Goal: Register for event/course

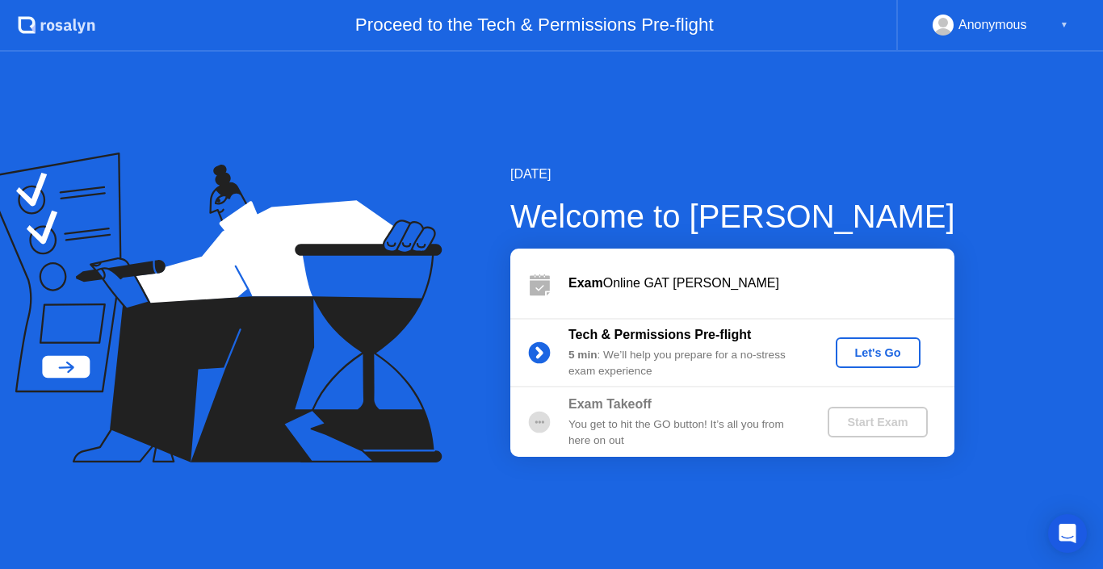
click at [862, 357] on div "Let's Go" at bounding box center [878, 352] width 72 height 13
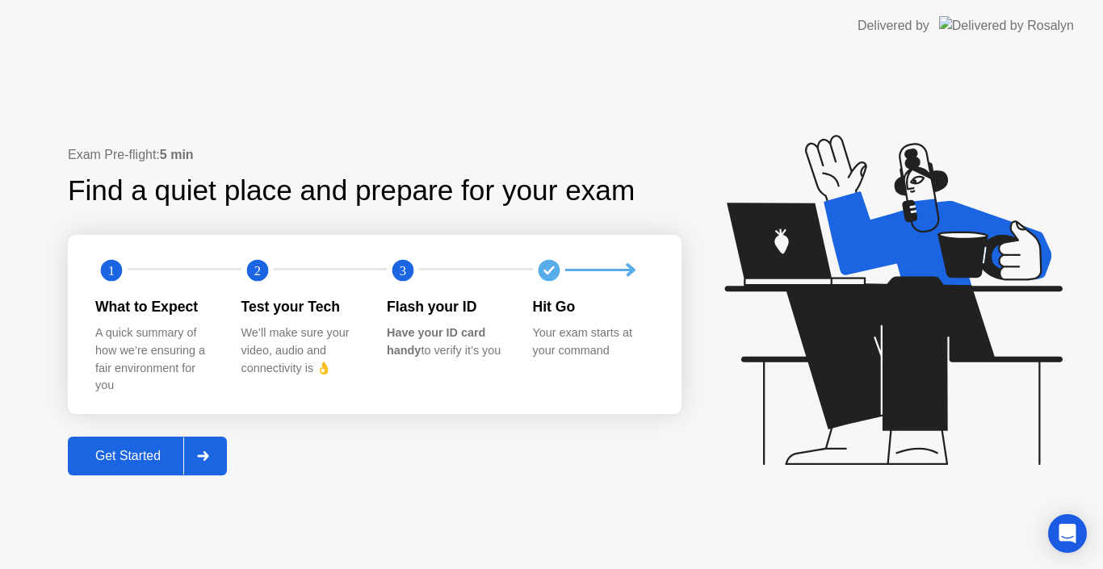
click at [143, 449] on div "Get Started" at bounding box center [128, 456] width 111 height 15
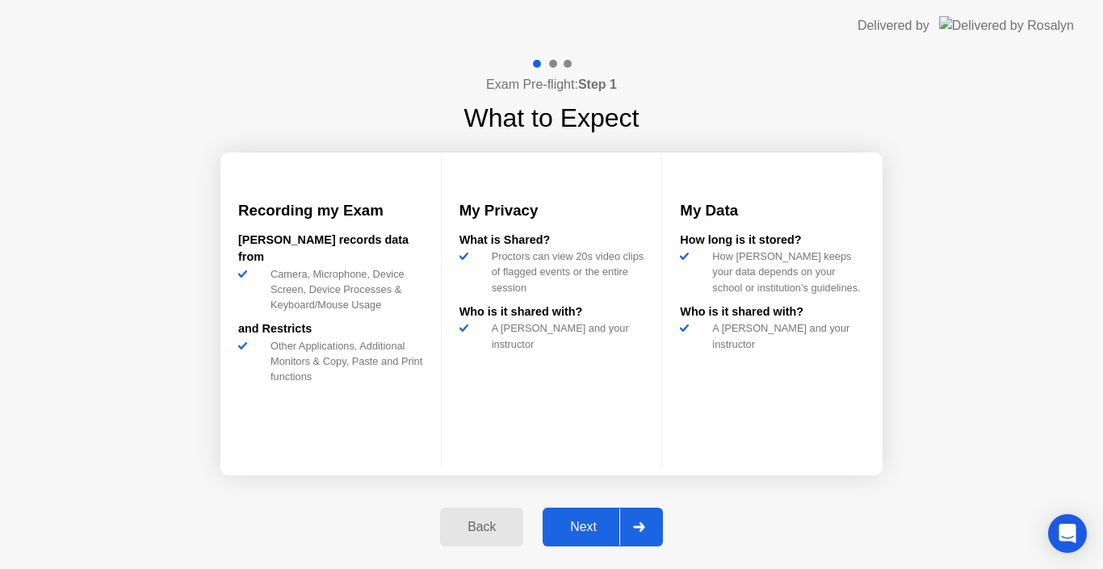
click at [589, 532] on div "Next" at bounding box center [583, 527] width 72 height 15
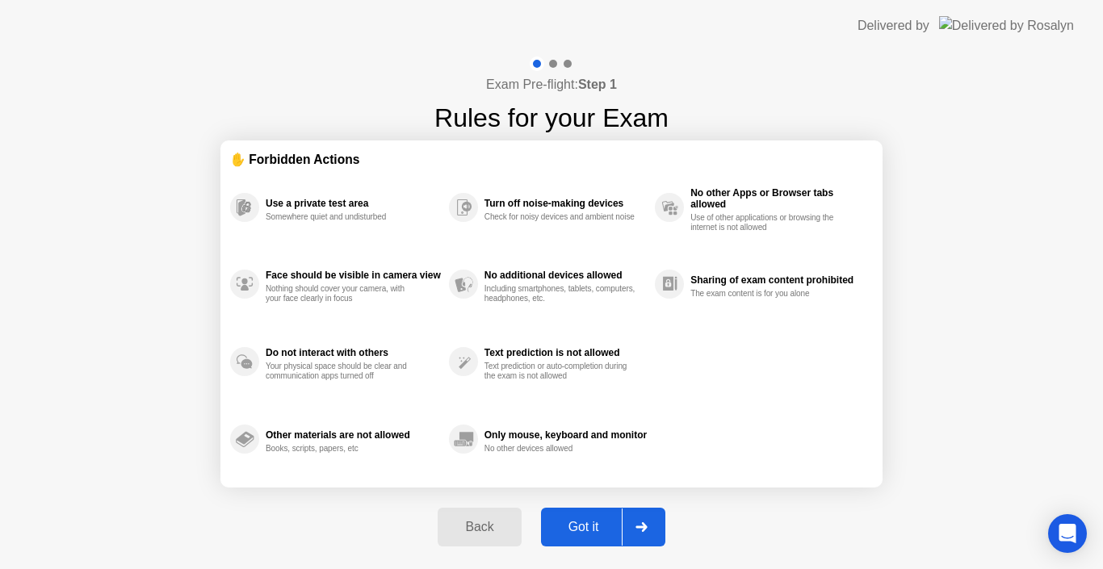
click at [602, 527] on div "Got it" at bounding box center [584, 527] width 76 height 15
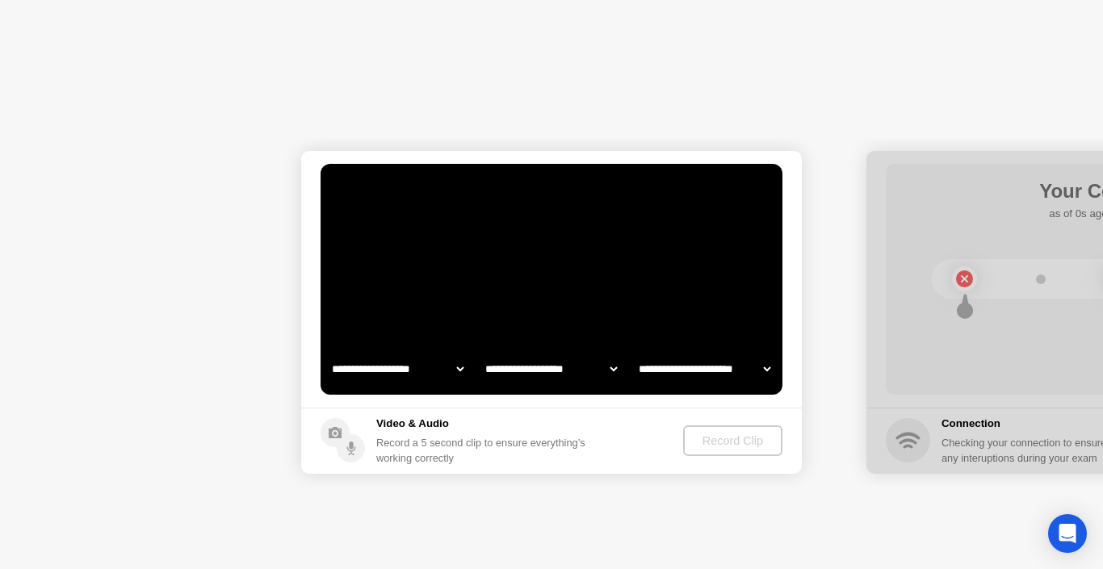
select select "*******"
select select "**********"
select select "*******"
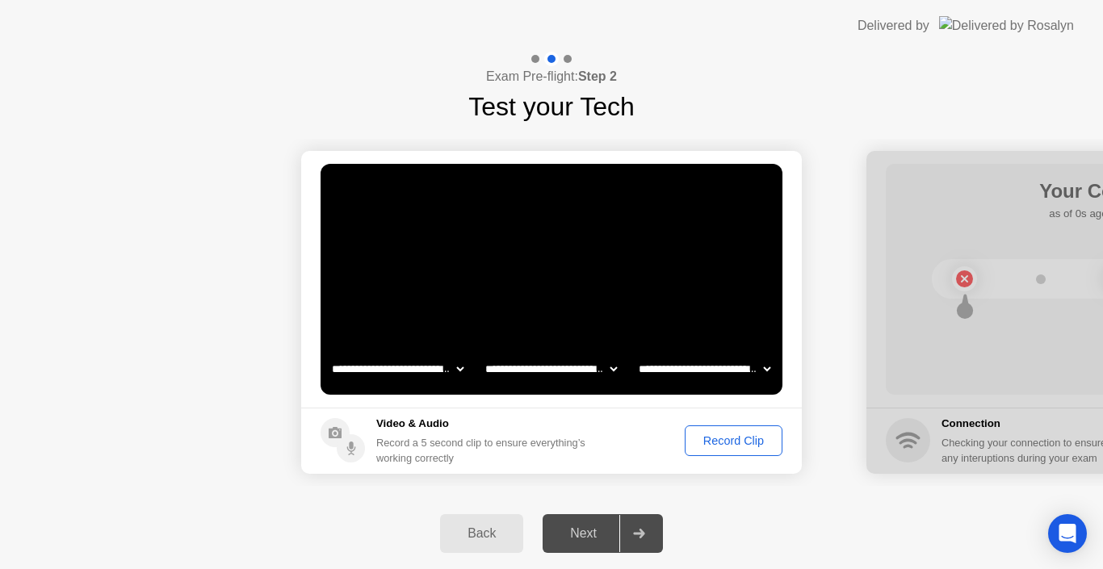
click at [733, 442] on div "Record Clip" at bounding box center [733, 440] width 86 height 13
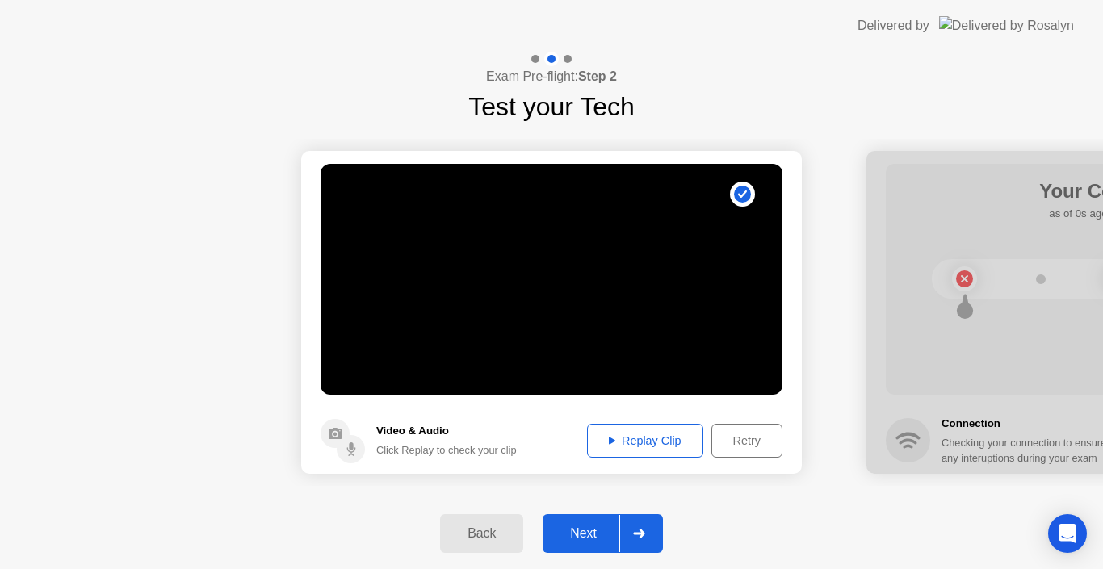
click at [589, 526] on div "Next" at bounding box center [583, 533] width 72 height 15
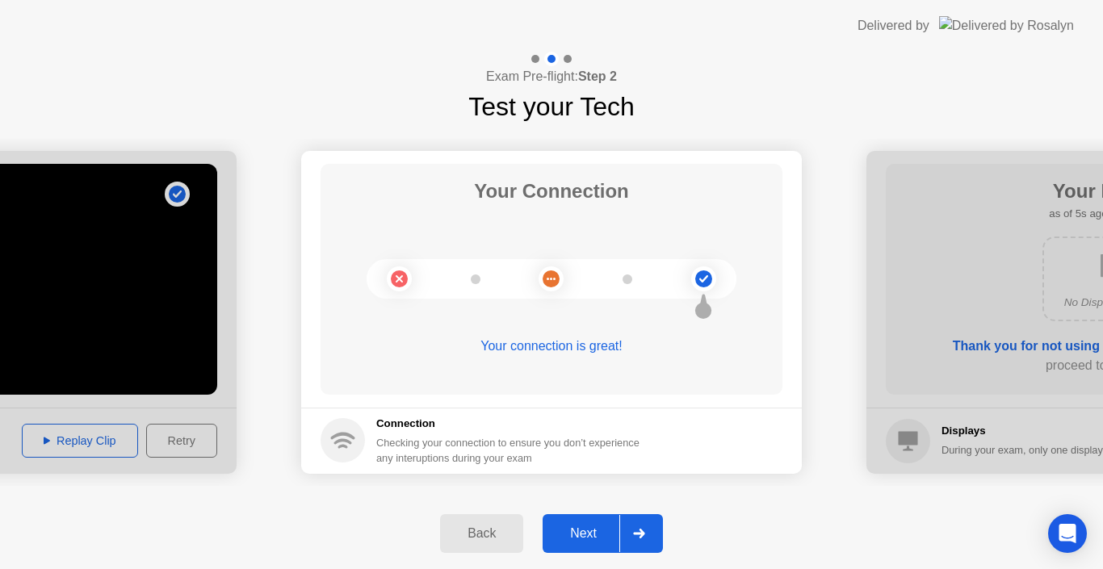
click at [590, 540] on div "Next" at bounding box center [583, 533] width 72 height 15
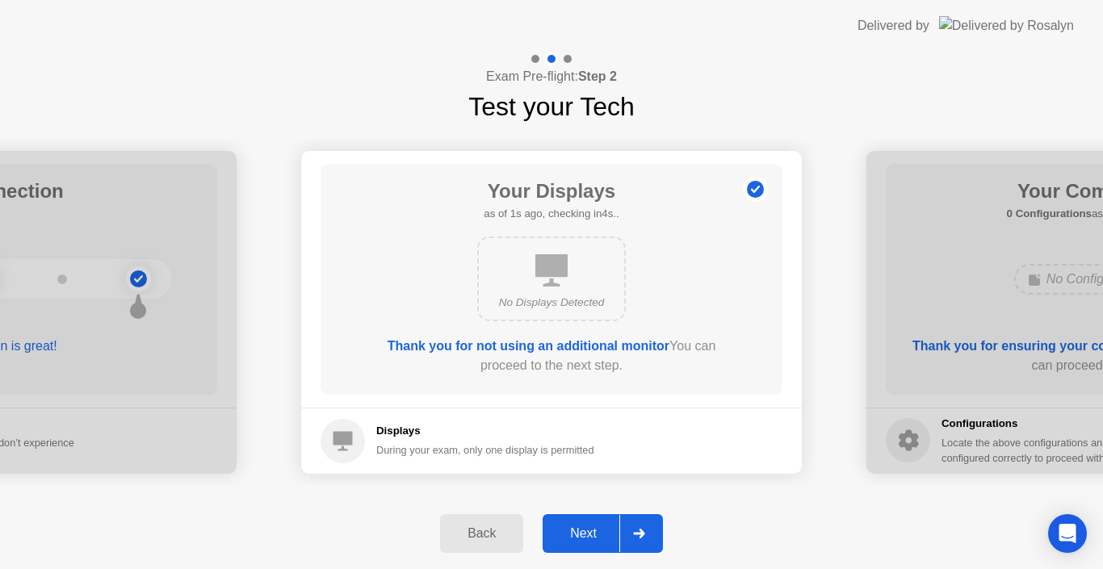
click at [573, 538] on div "Next" at bounding box center [583, 533] width 72 height 15
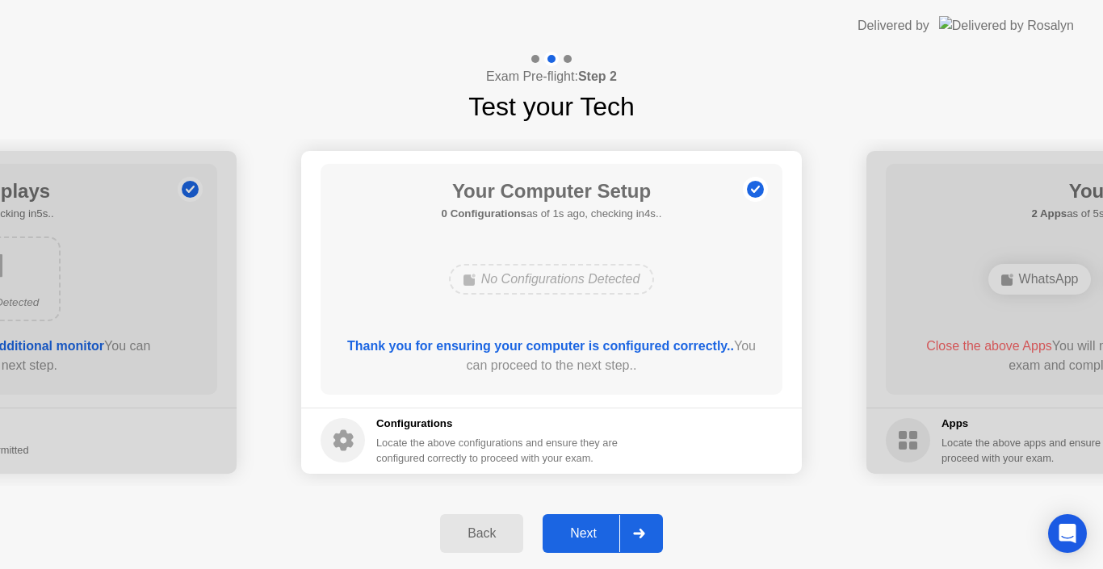
click at [603, 532] on div "Next" at bounding box center [583, 533] width 72 height 15
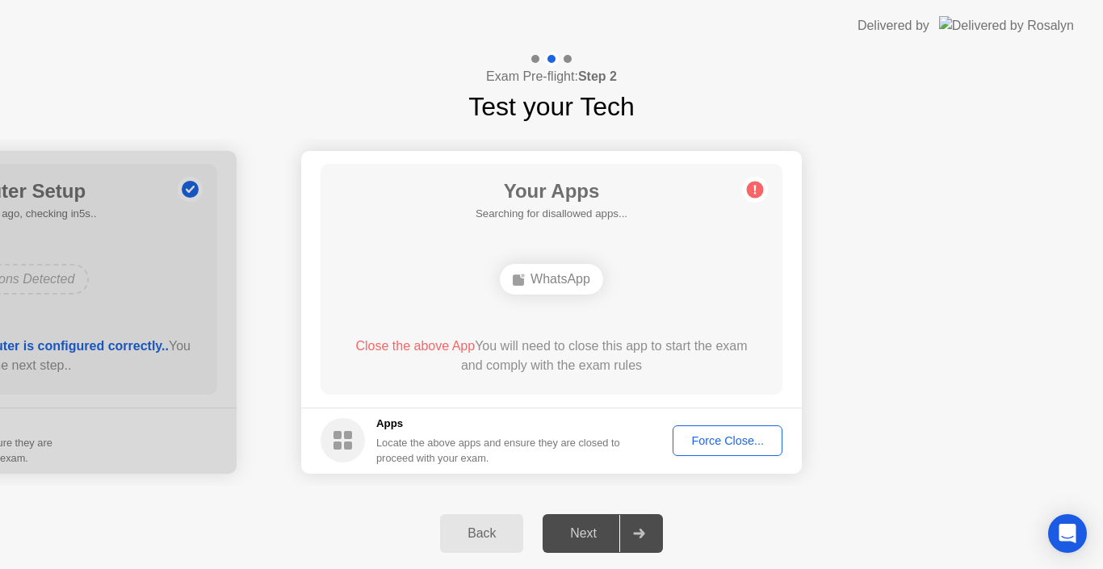
click at [736, 438] on div "Force Close..." at bounding box center [727, 440] width 99 height 13
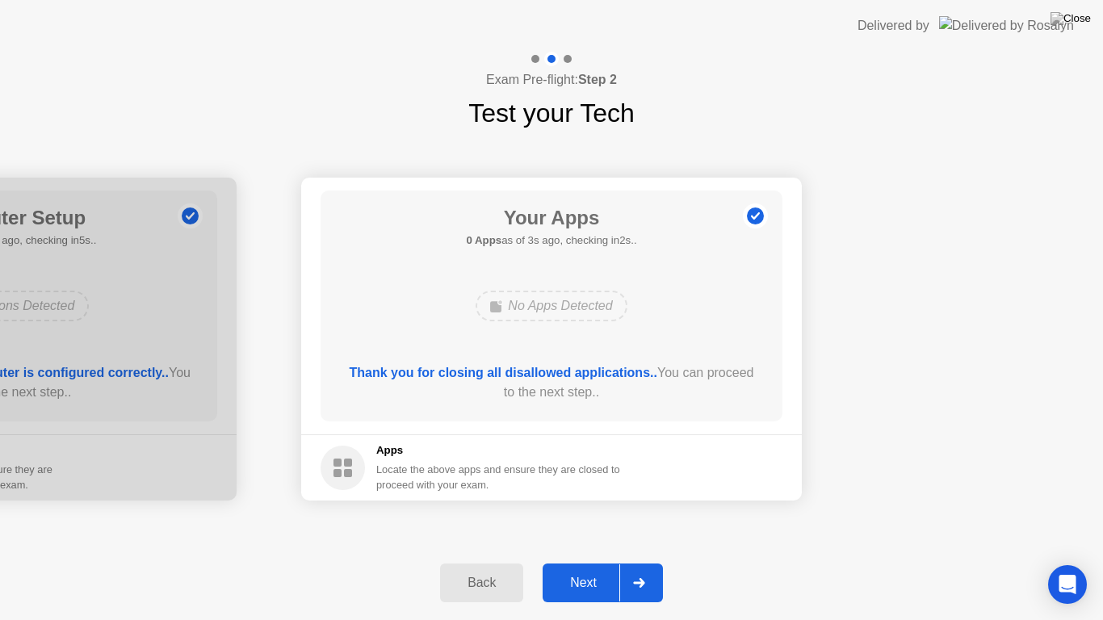
click at [577, 568] on div "Next" at bounding box center [583, 583] width 72 height 15
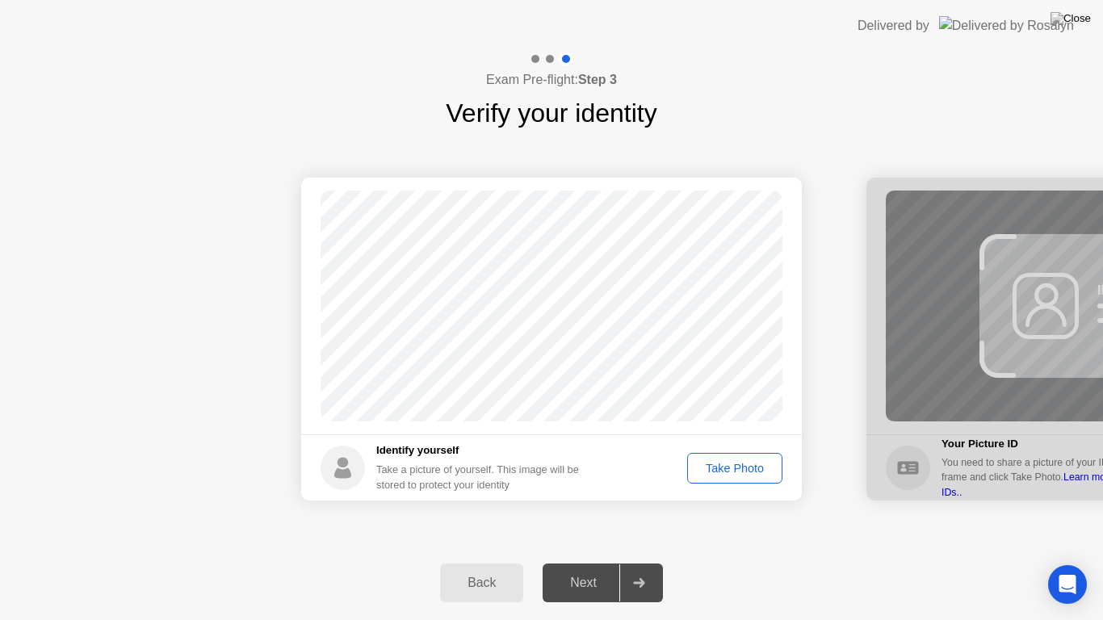
click at [723, 468] on div "Take Photo" at bounding box center [735, 468] width 84 height 13
click at [596, 568] on div "Next" at bounding box center [583, 583] width 72 height 15
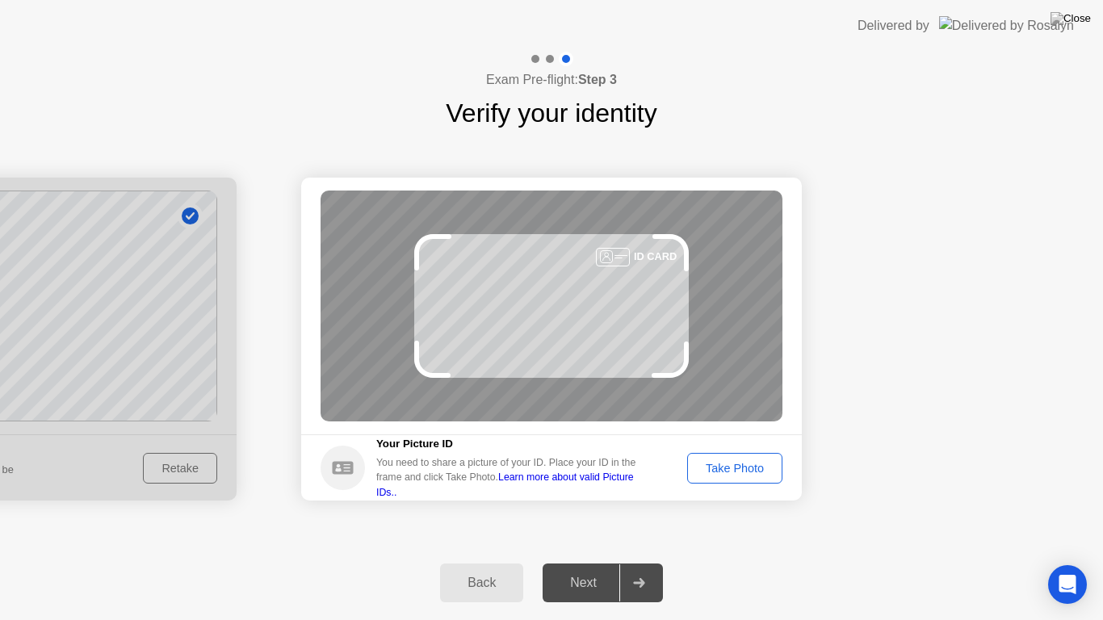
click at [739, 456] on button "Take Photo" at bounding box center [734, 468] width 95 height 31
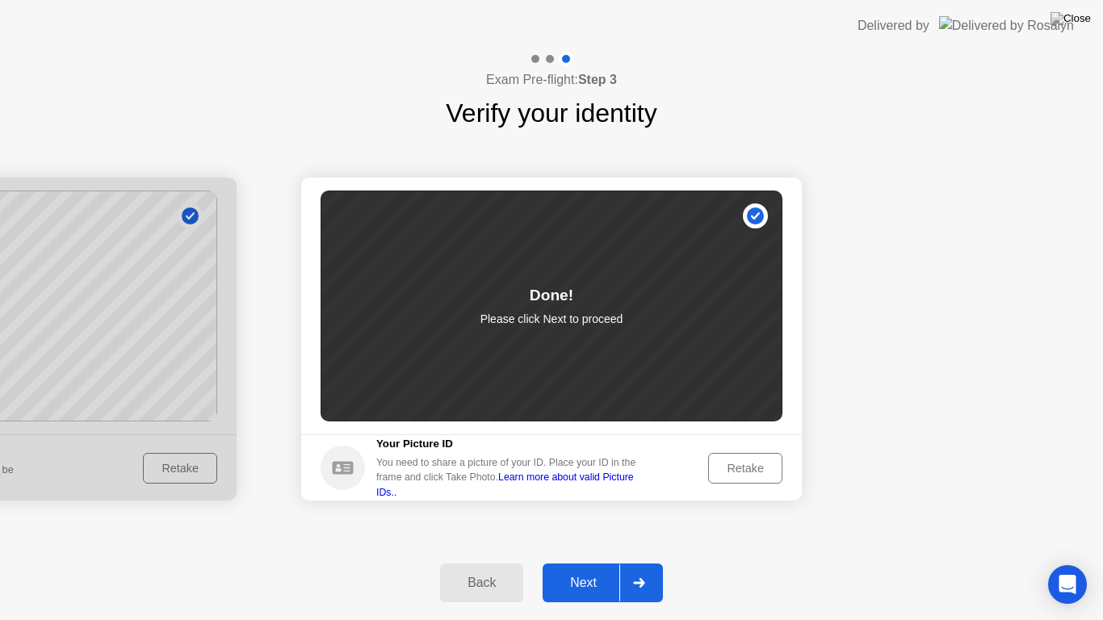
click at [587, 568] on div "Next" at bounding box center [583, 583] width 72 height 15
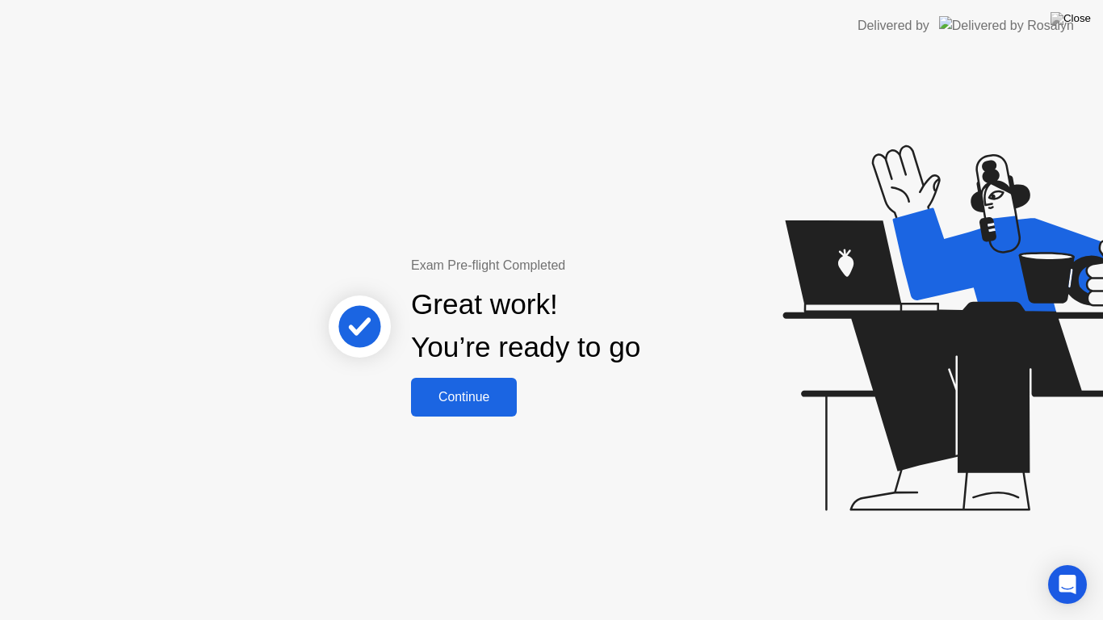
click at [478, 395] on div "Continue" at bounding box center [464, 397] width 96 height 15
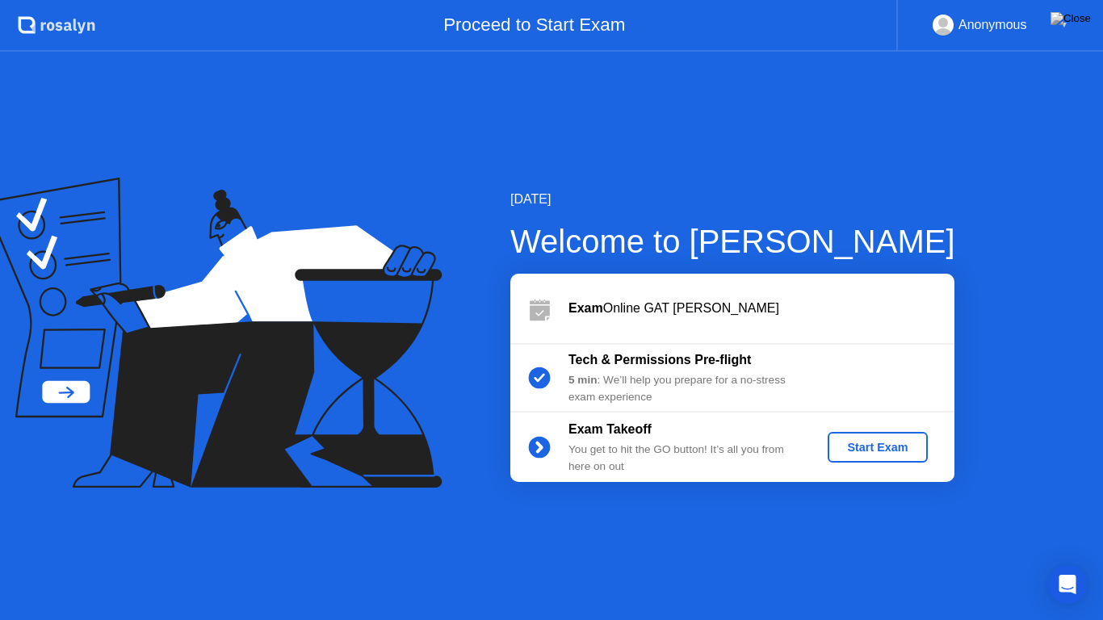
click at [883, 454] on div "Start Exam" at bounding box center [877, 447] width 86 height 13
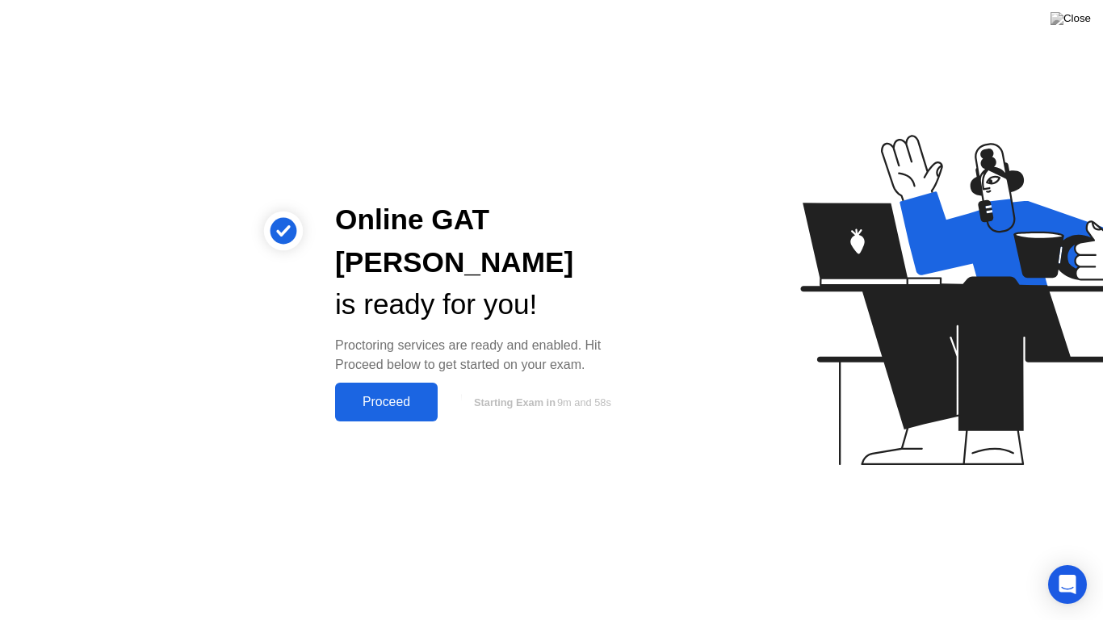
click at [406, 395] on div "Proceed" at bounding box center [386, 402] width 93 height 15
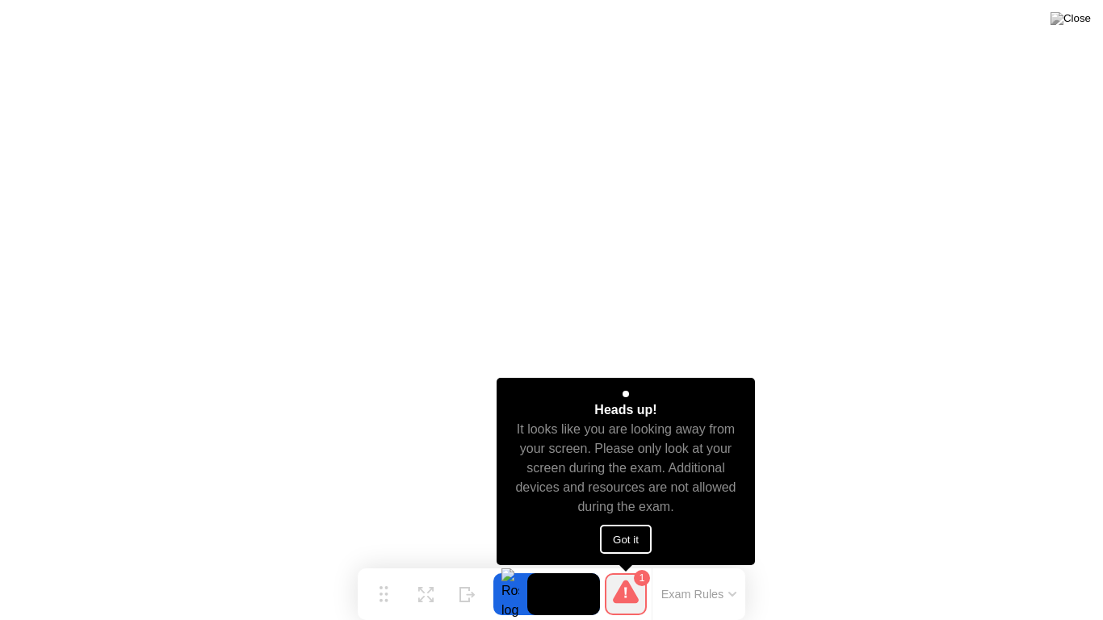
click at [639, 537] on button "Got it" at bounding box center [626, 539] width 52 height 29
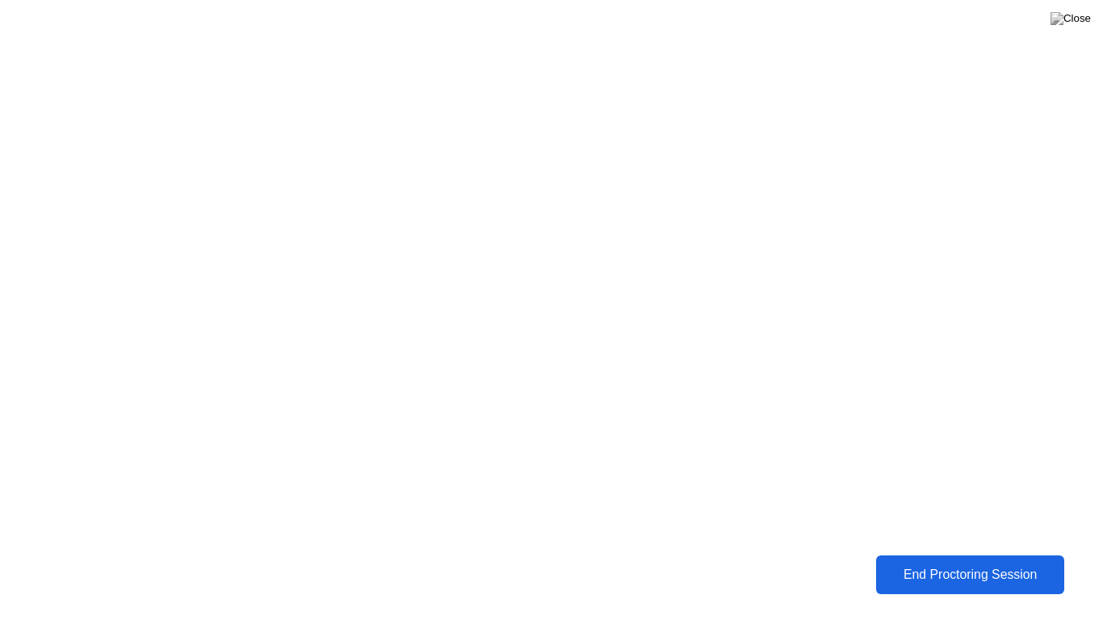
click at [978, 568] on div "End Proctoring Session" at bounding box center [970, 575] width 178 height 15
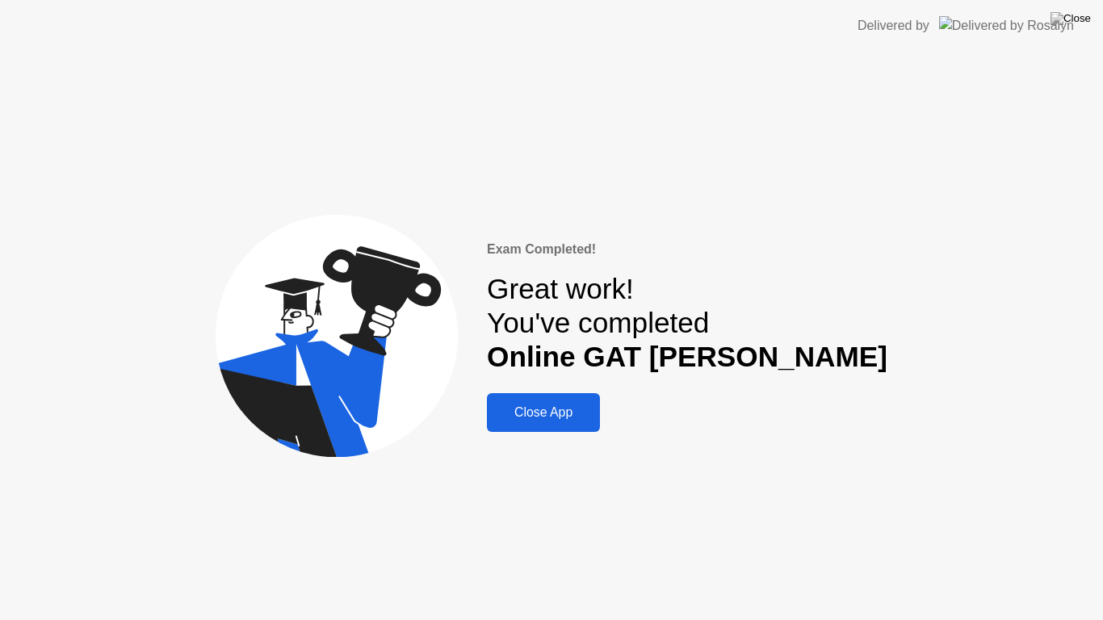
click at [595, 418] on div "Close App" at bounding box center [543, 412] width 103 height 15
